Goal: Task Accomplishment & Management: Use online tool/utility

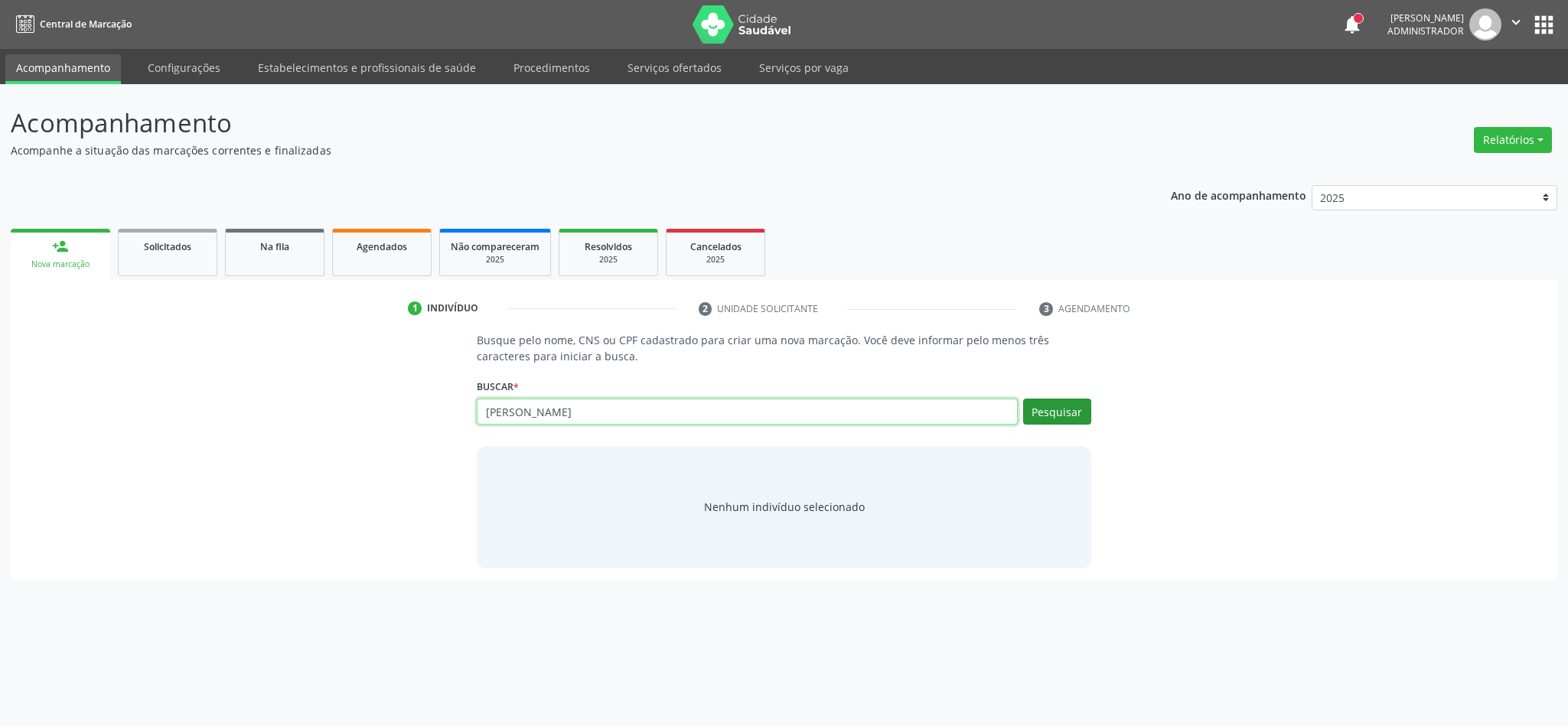
type input "ana maria"
click at [1047, 408] on button "Pesquisar" at bounding box center [1057, 411] width 68 height 26
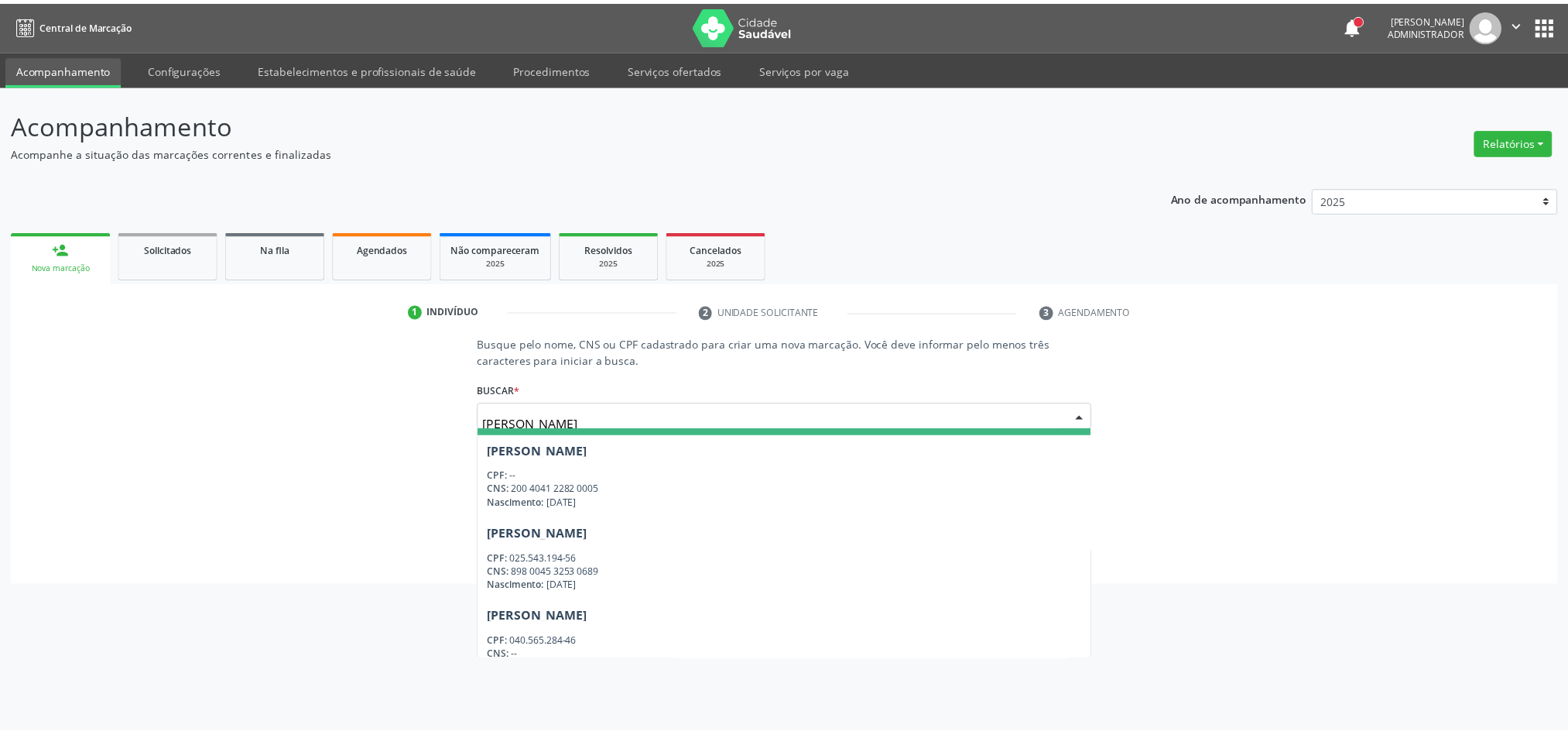
scroll to position [116, 0]
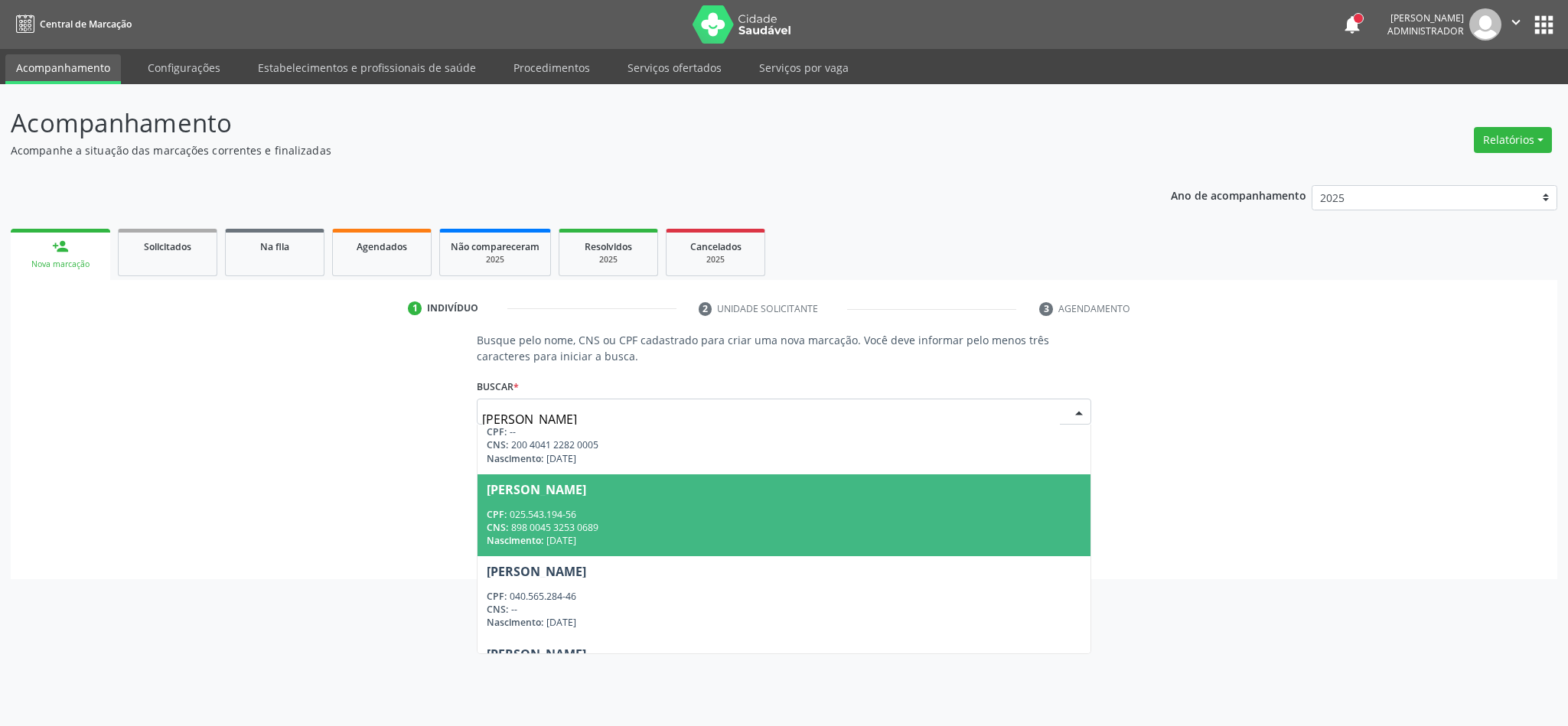
click at [615, 504] on span "Adriana Maria Duarte da Silva CPF: 025.543.194-56 CNS: 898 0045 3253 0689 Nasci…" at bounding box center [783, 515] width 612 height 81
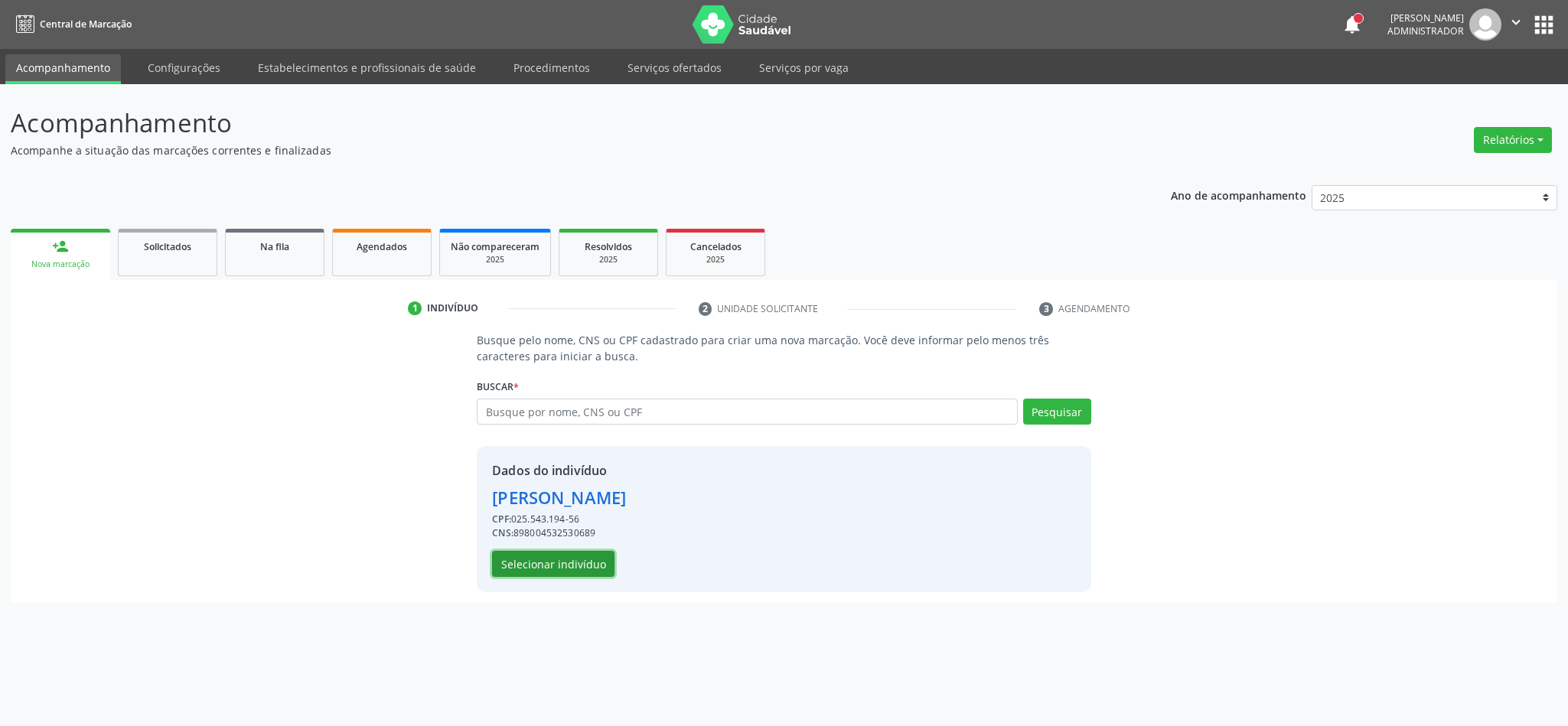
click at [584, 563] on button "Selecionar indivíduo" at bounding box center [553, 564] width 122 height 26
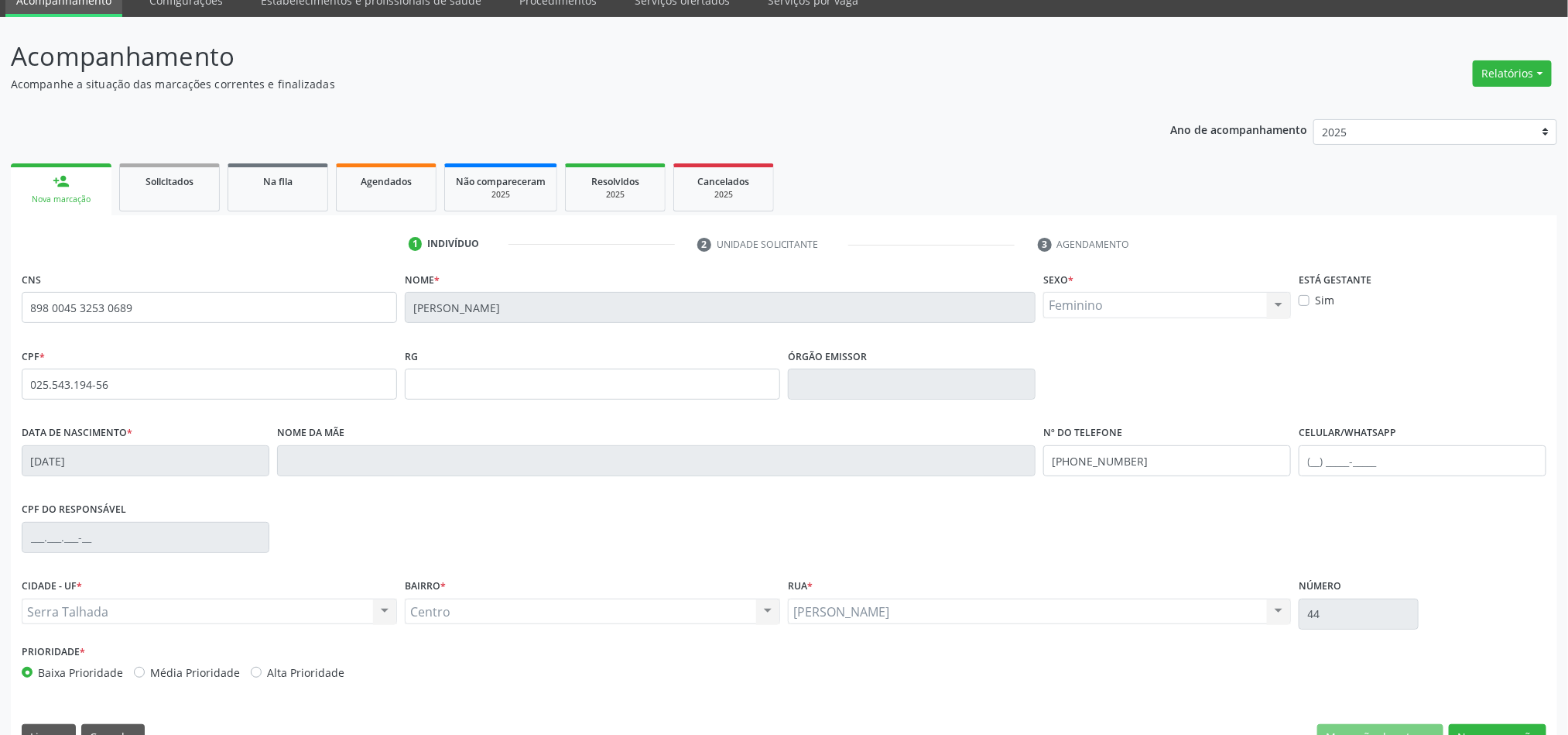
scroll to position [105, 0]
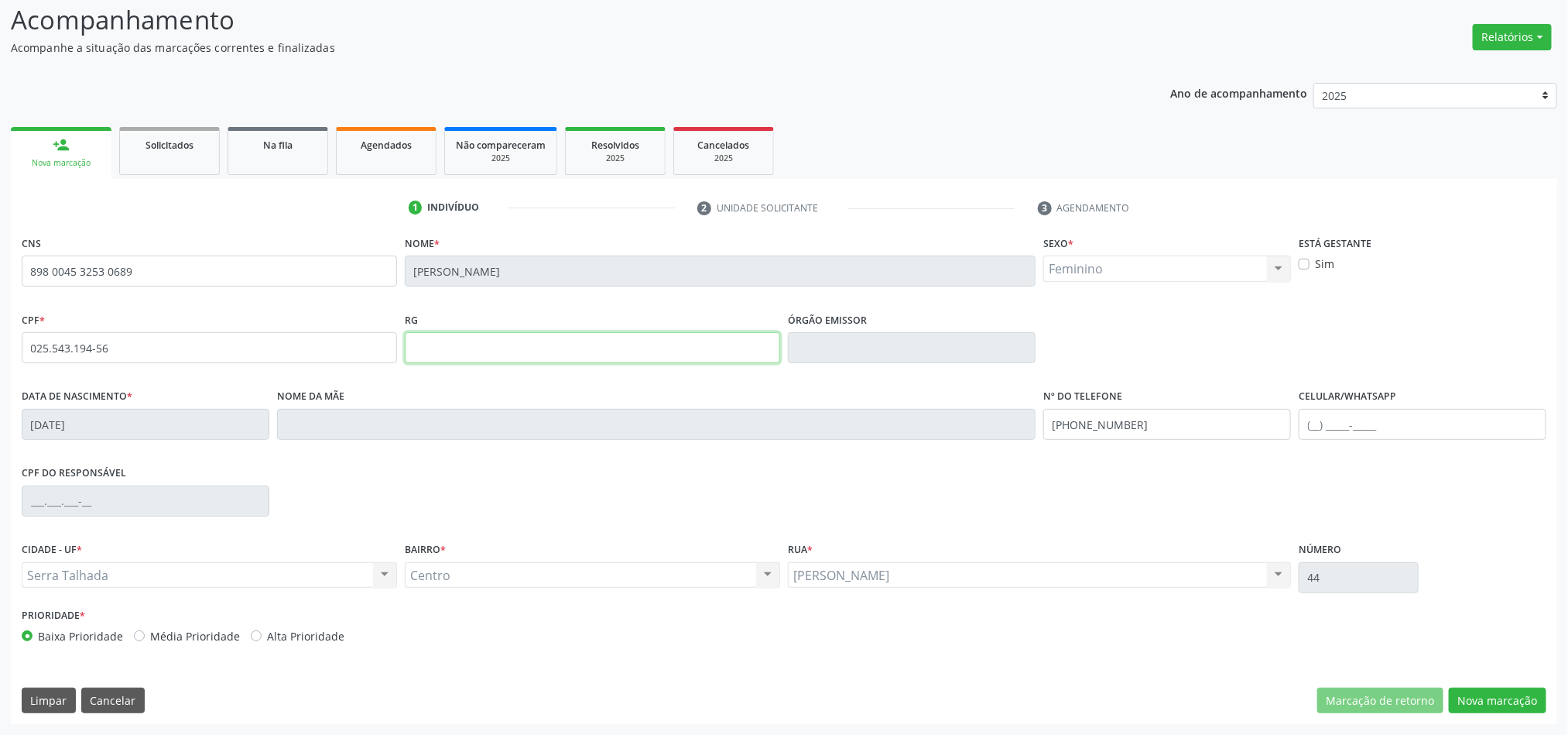
click at [511, 344] on input "text" at bounding box center [592, 348] width 375 height 31
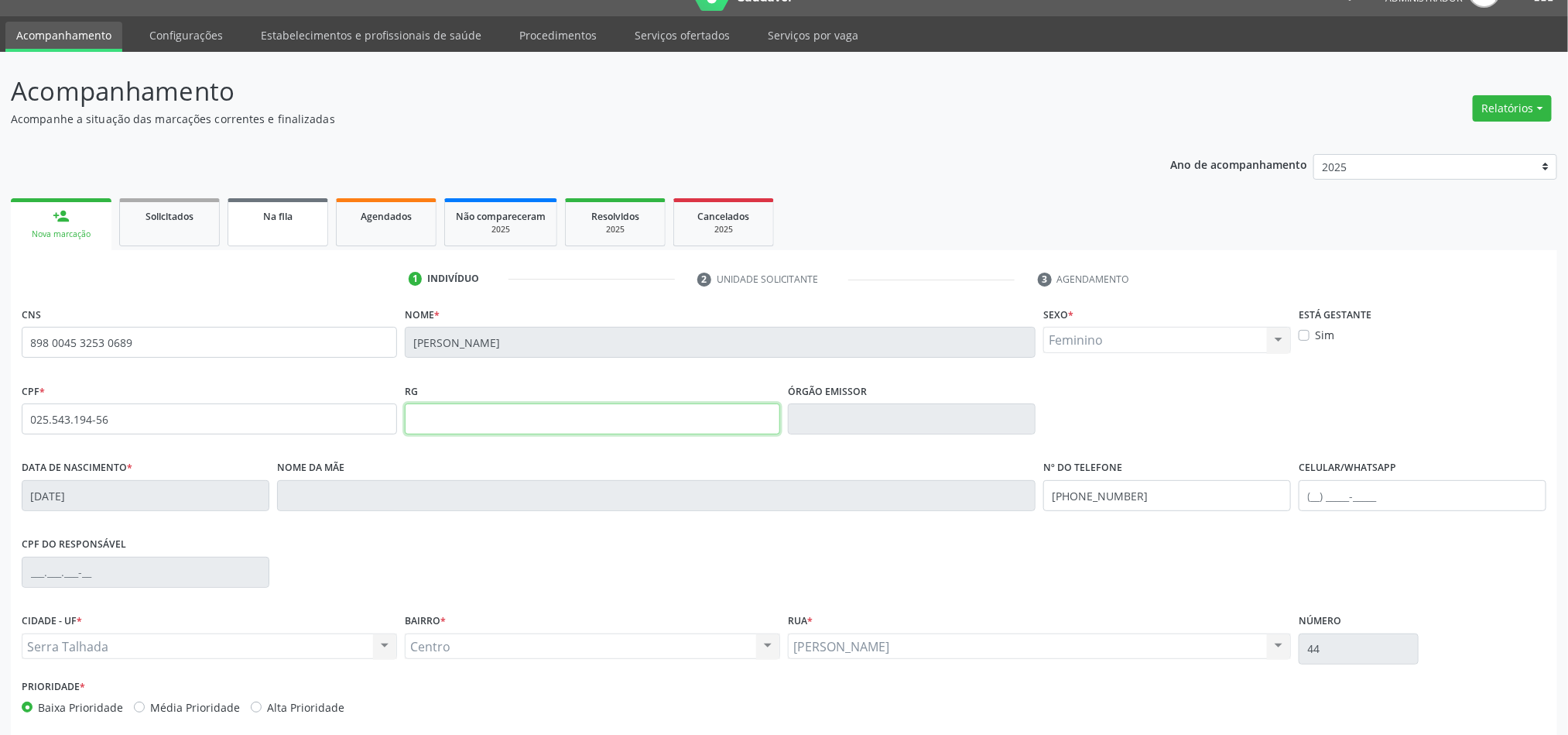
scroll to position [0, 0]
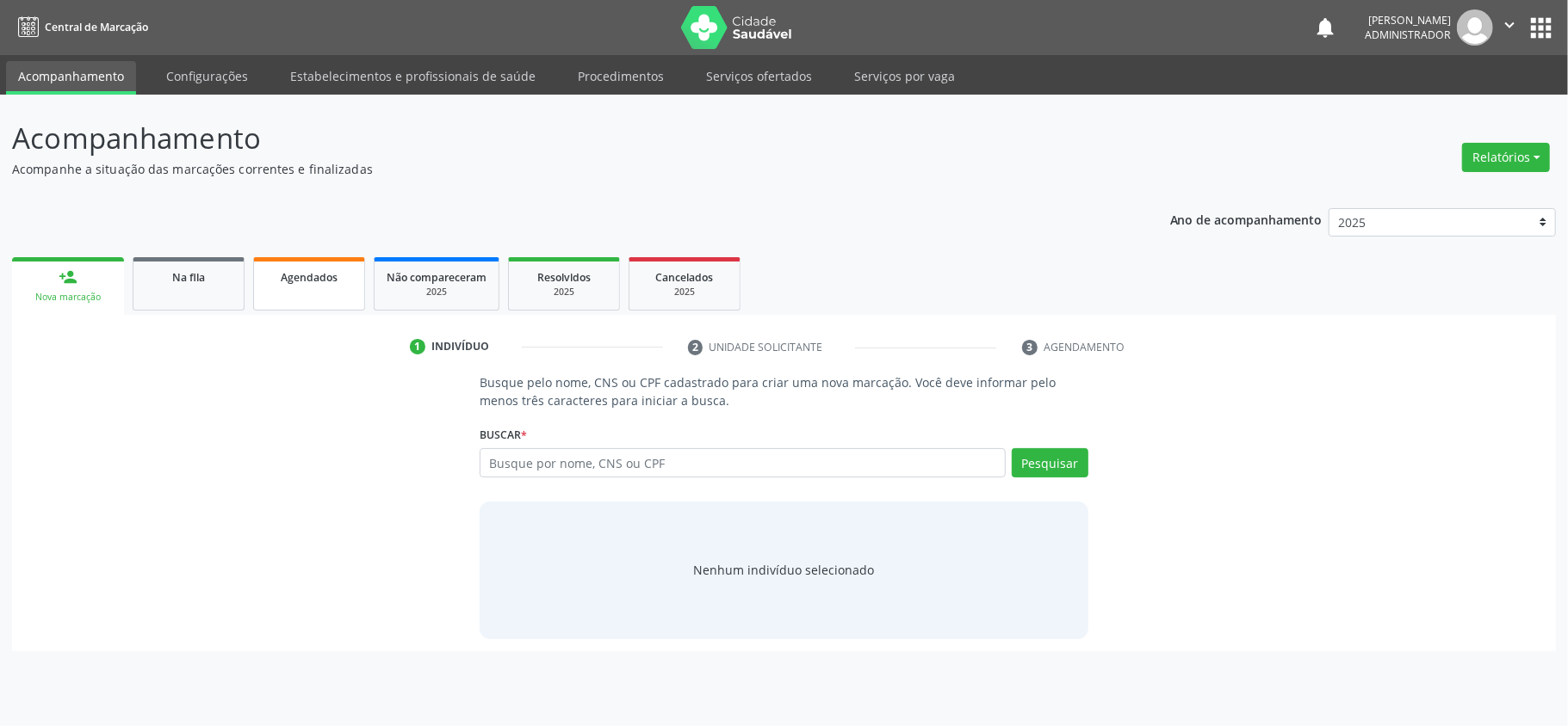
click at [294, 274] on span "Agendados" at bounding box center [309, 278] width 57 height 15
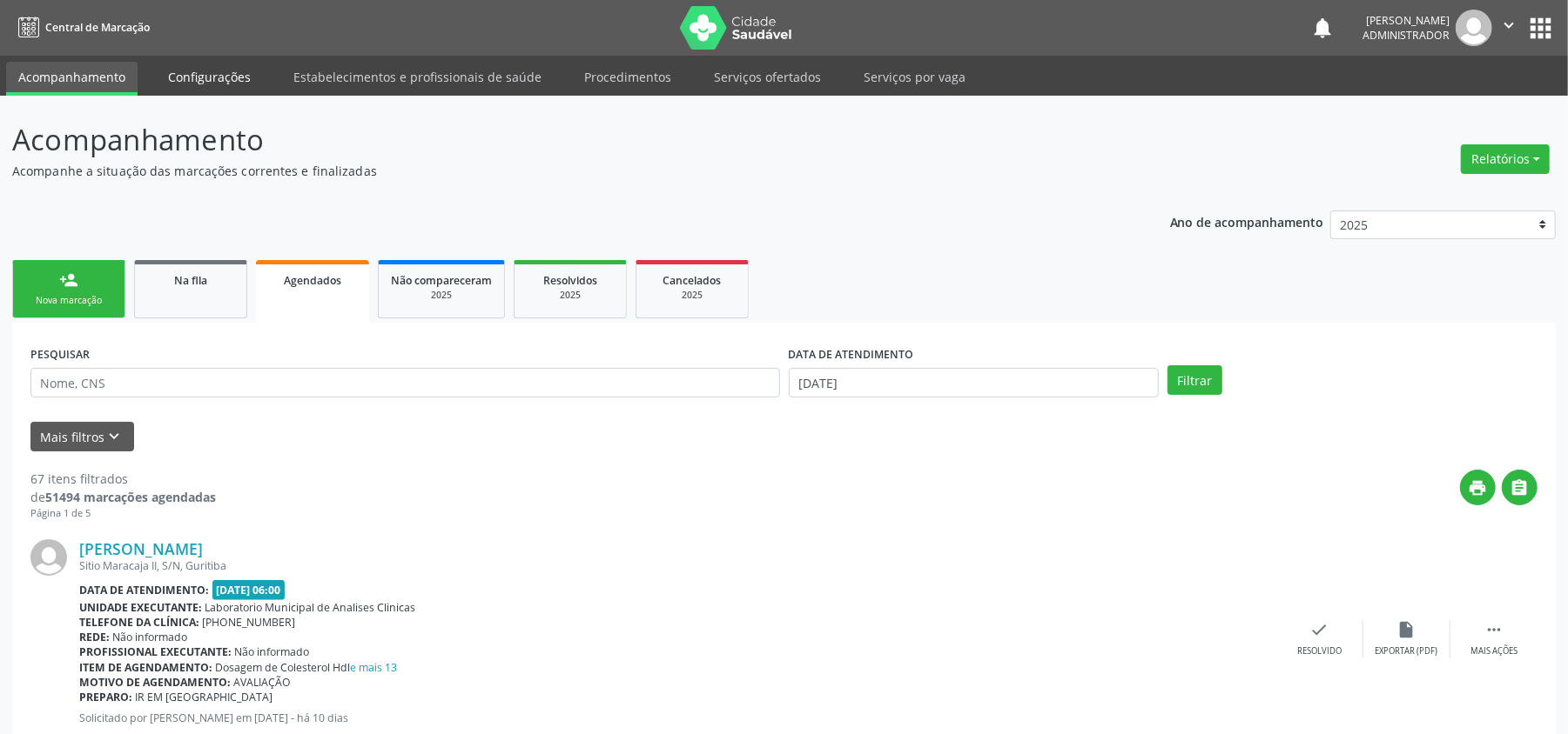
click at [248, 70] on link "Configurações" at bounding box center [209, 77] width 107 height 31
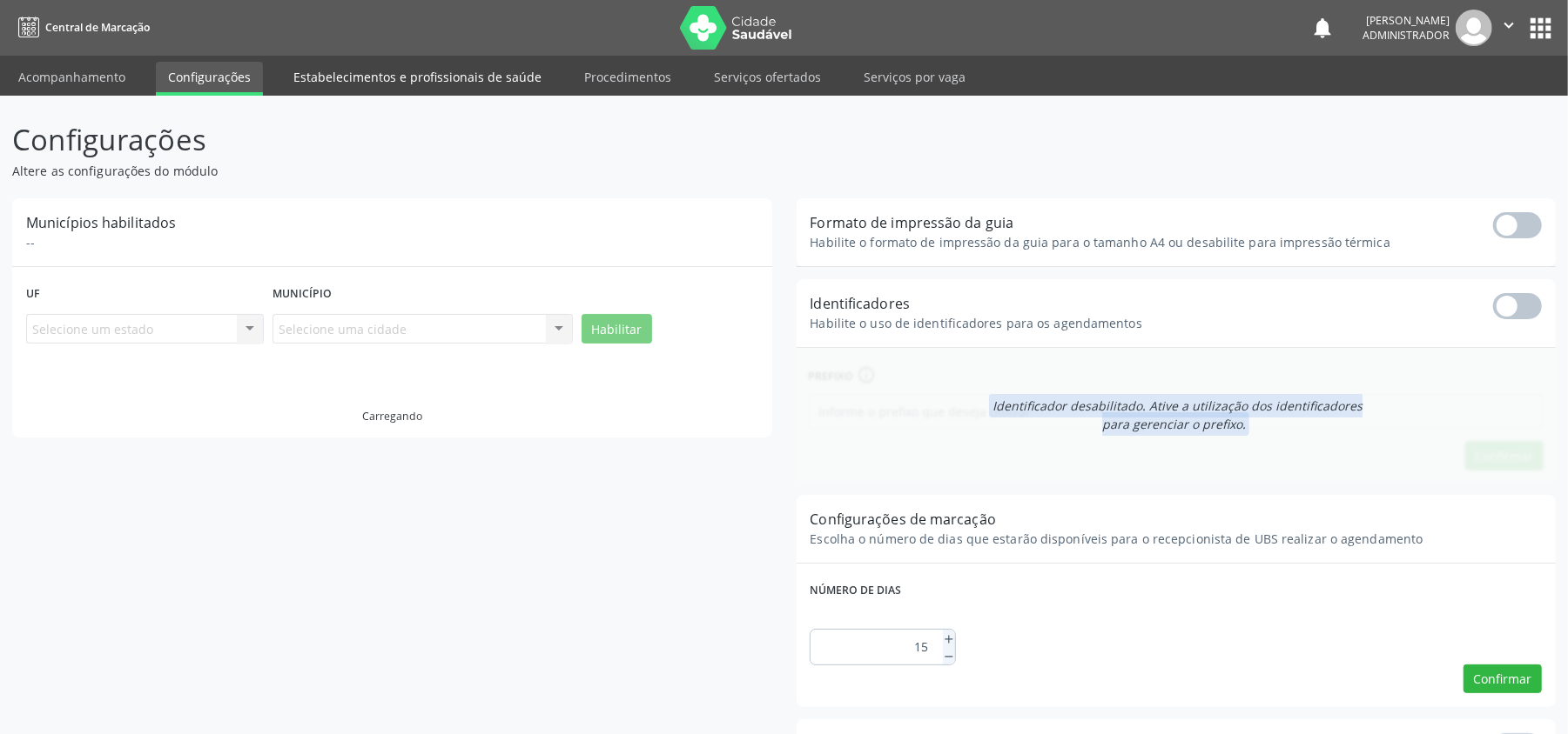
click at [338, 83] on link "Estabelecimentos e profissionais de saúde" at bounding box center [417, 77] width 273 height 31
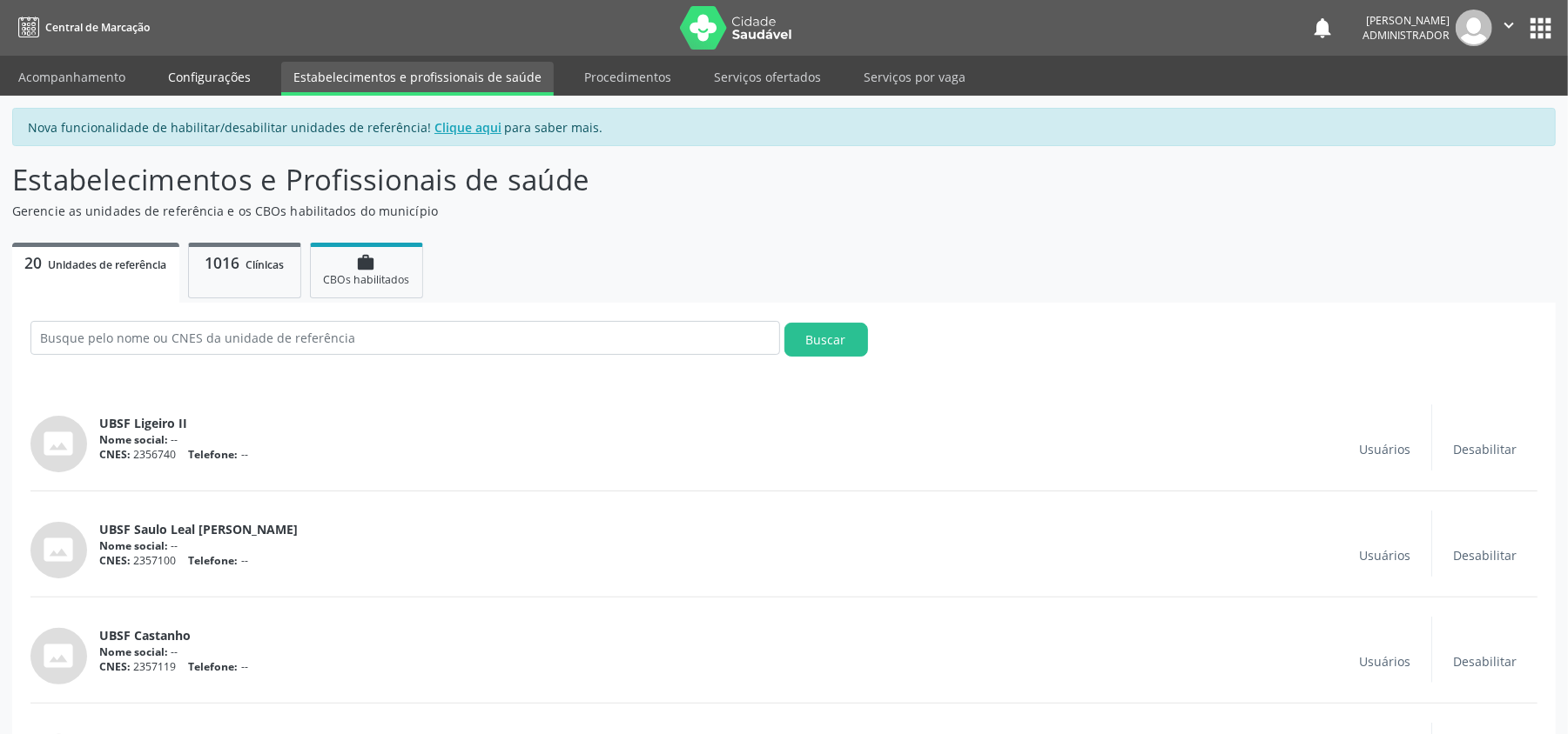
click at [241, 63] on link "Configurações" at bounding box center [209, 77] width 107 height 31
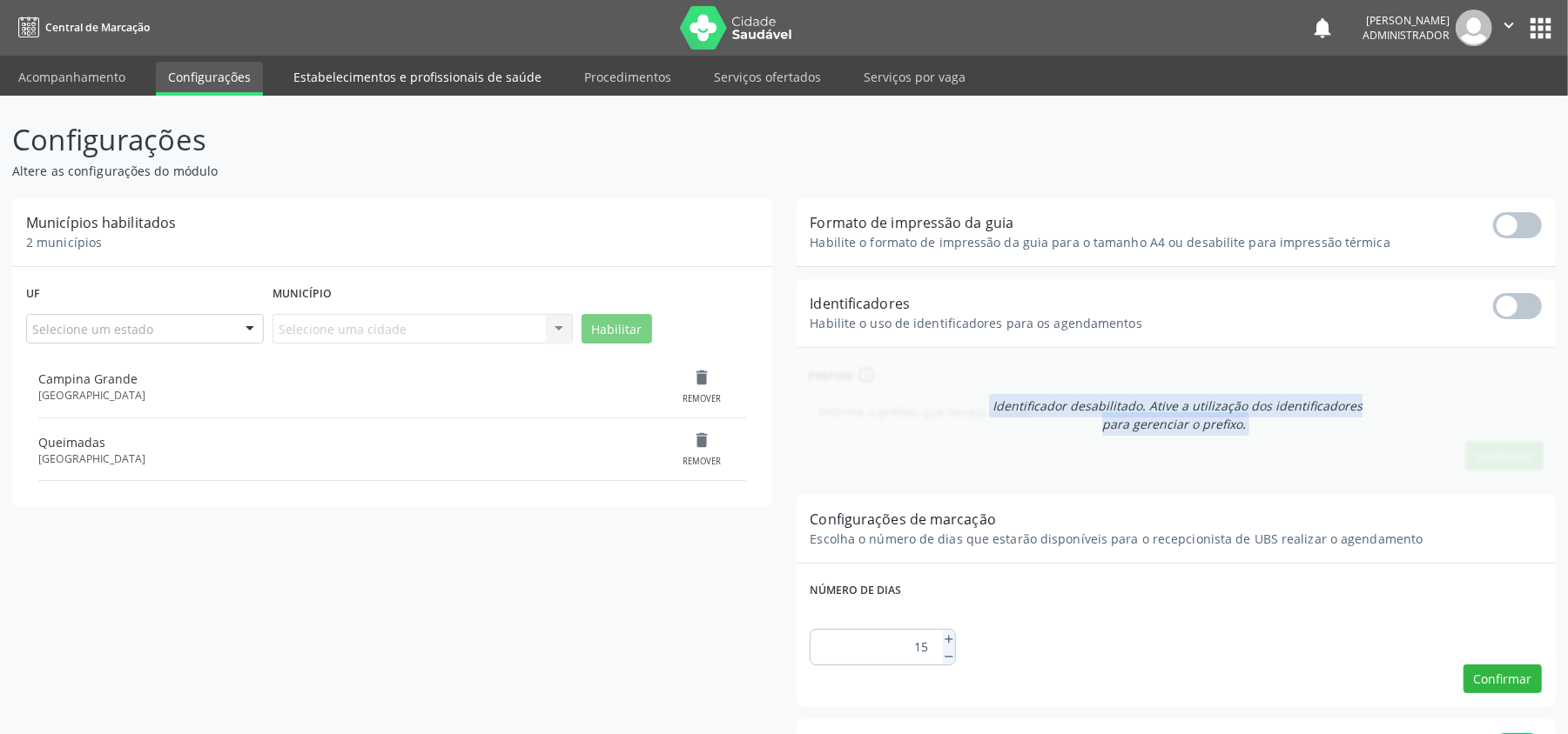
click at [420, 75] on link "Estabelecimentos e profissionais de saúde" at bounding box center [417, 77] width 273 height 31
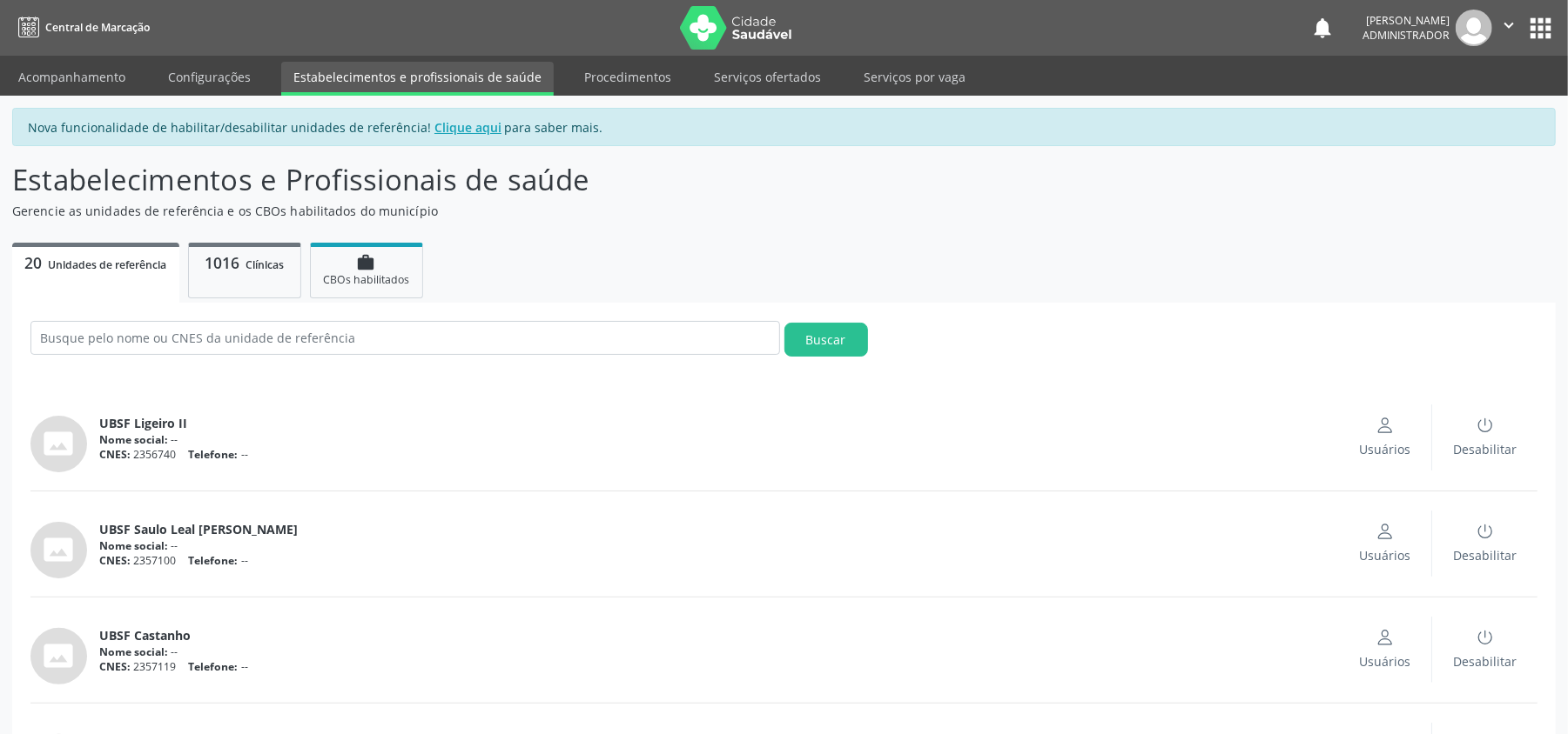
click at [537, 88] on link "Estabelecimentos e profissionais de saúde" at bounding box center [417, 79] width 273 height 34
click at [596, 80] on link "Procedimentos" at bounding box center [628, 77] width 111 height 31
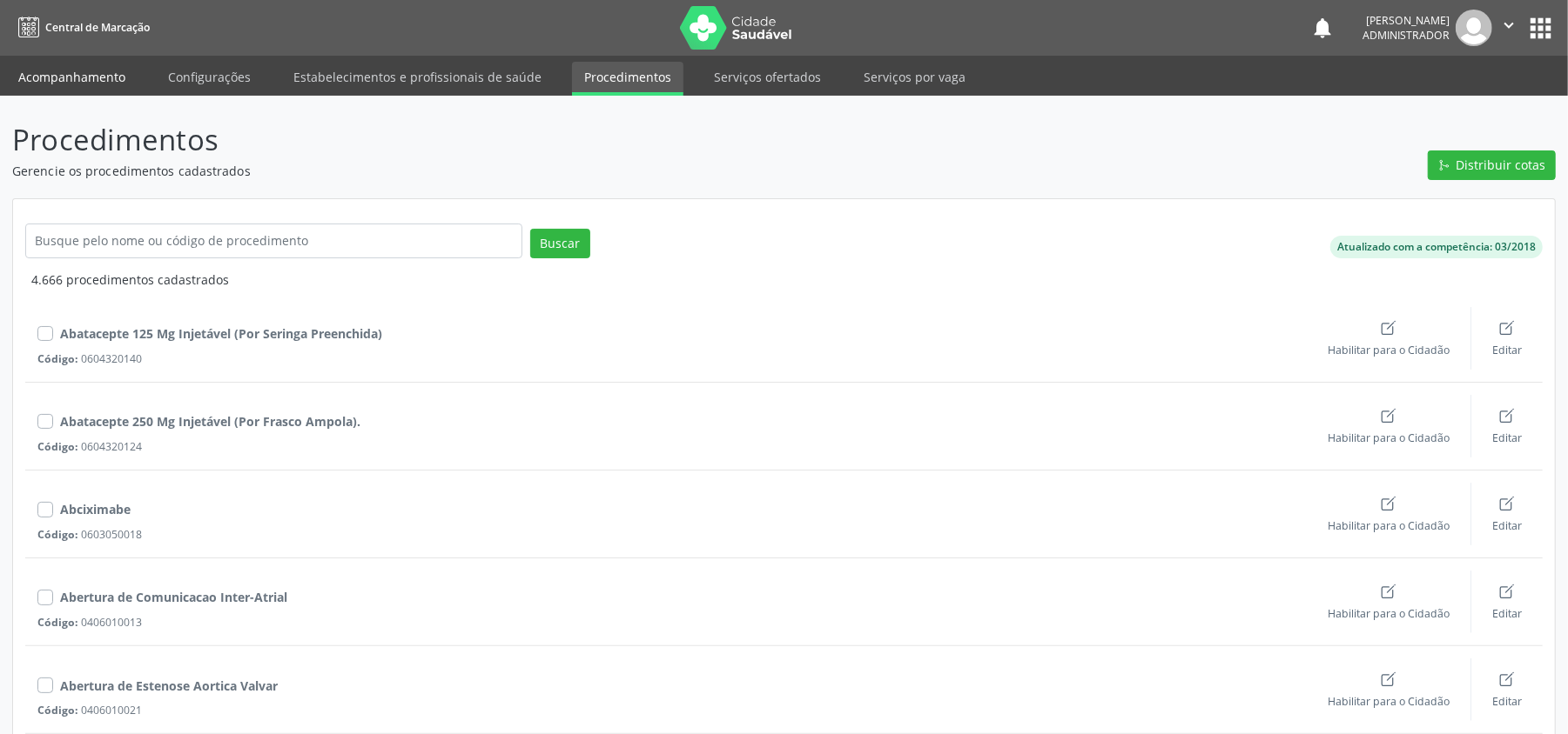
click at [70, 64] on link "Acompanhamento" at bounding box center [72, 77] width 132 height 31
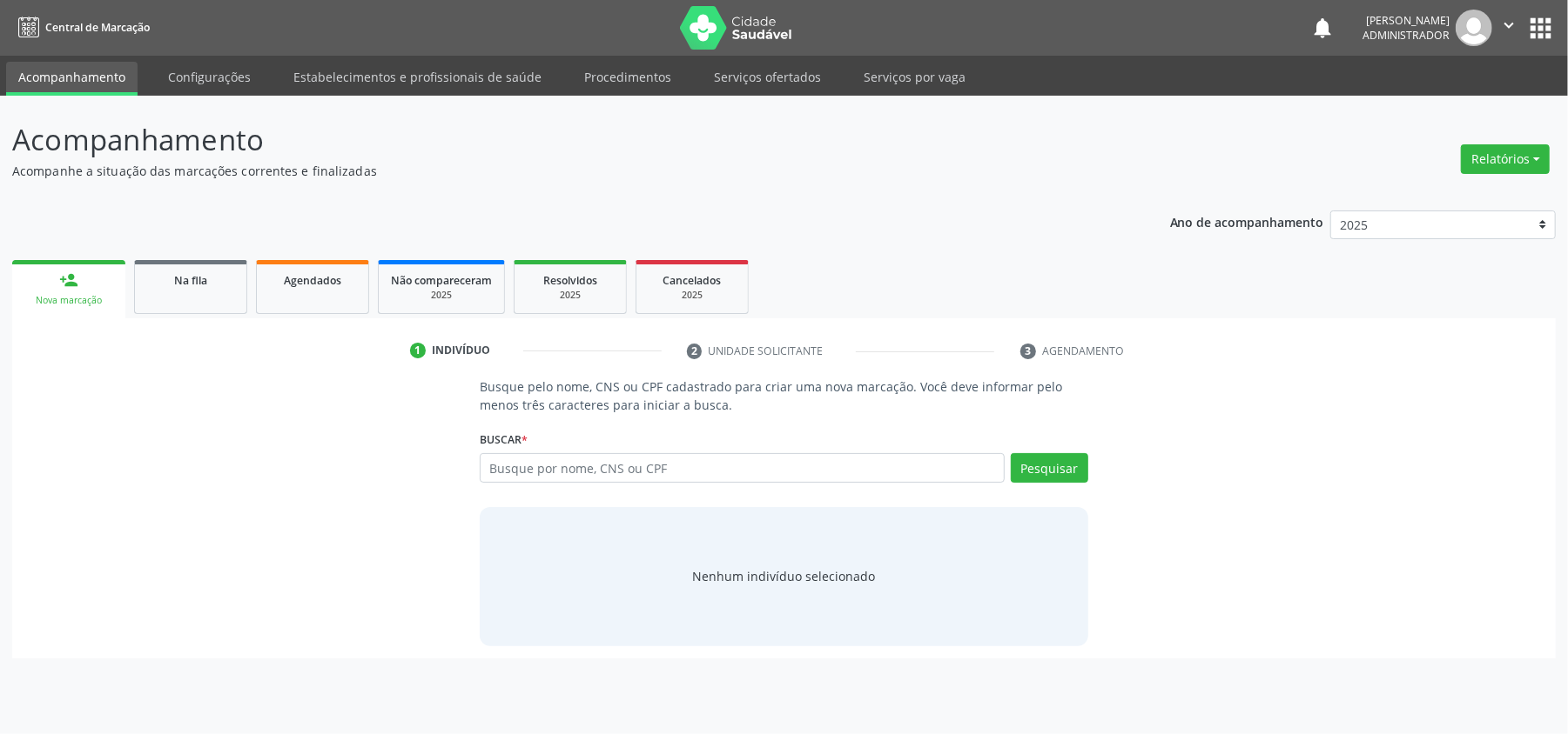
click at [88, 93] on link "Acompanhamento" at bounding box center [72, 79] width 132 height 34
